Goal: Information Seeking & Learning: Learn about a topic

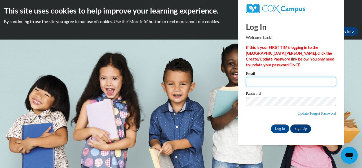
type input "tigger09853@yahoo.com"
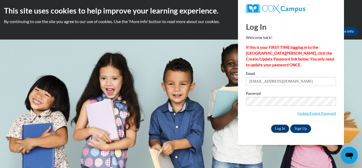
click at [278, 129] on input "Log In" at bounding box center [279, 128] width 19 height 8
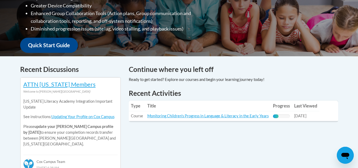
scroll to position [185, 0]
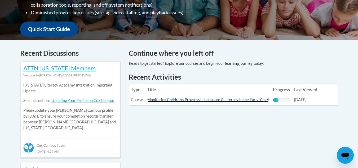
click at [229, 101] on link "Monitoring Children's Progress in Language & Literacy in the Early Years" at bounding box center [207, 99] width 121 height 4
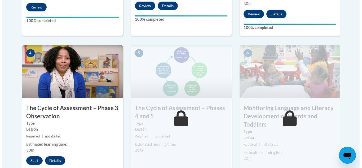
scroll to position [318, 0]
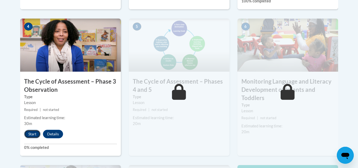
click at [36, 132] on button "Start" at bounding box center [32, 133] width 16 height 8
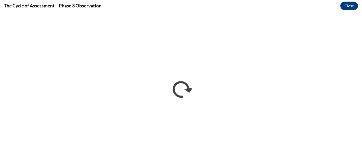
scroll to position [0, 0]
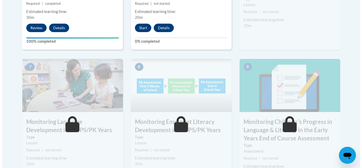
scroll to position [397, 0]
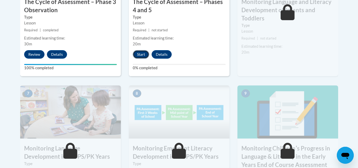
click at [142, 55] on button "Start" at bounding box center [141, 54] width 16 height 8
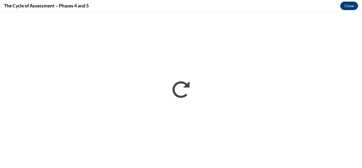
scroll to position [0, 0]
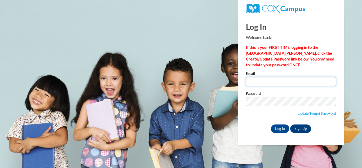
click at [283, 80] on input "Email" at bounding box center [291, 81] width 90 height 9
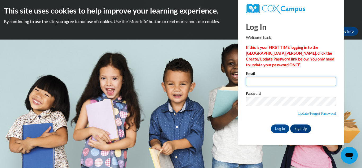
type input "tigger09853@yahoo.com"
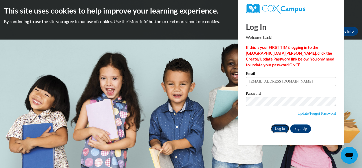
click at [279, 126] on input "Log In" at bounding box center [279, 128] width 19 height 8
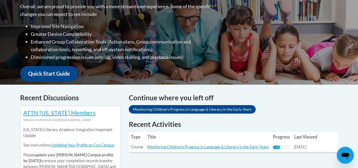
scroll to position [185, 0]
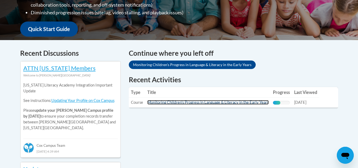
click at [233, 103] on link "Monitoring Children's Progress in Language & Literacy in the Early Years" at bounding box center [207, 102] width 121 height 4
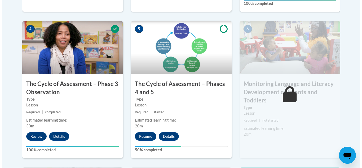
scroll to position [318, 0]
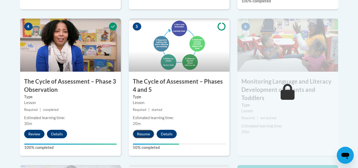
click at [145, 133] on button "Resume" at bounding box center [143, 133] width 21 height 8
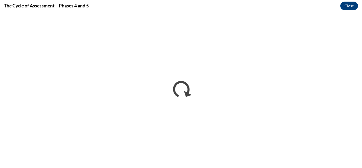
scroll to position [0, 0]
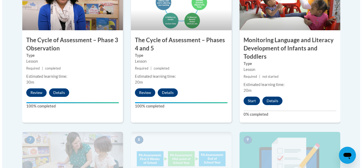
scroll to position [371, 0]
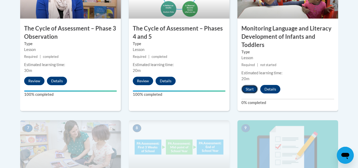
click at [249, 88] on button "Start" at bounding box center [249, 89] width 16 height 8
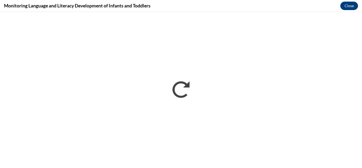
scroll to position [0, 0]
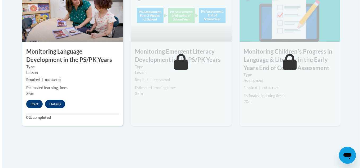
scroll to position [503, 0]
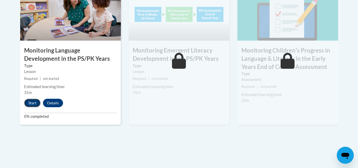
click at [31, 102] on button "Start" at bounding box center [32, 102] width 16 height 8
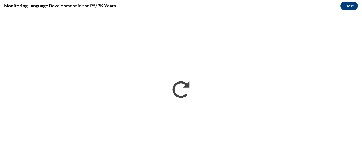
scroll to position [0, 0]
